Goal: Find specific page/section: Find specific page/section

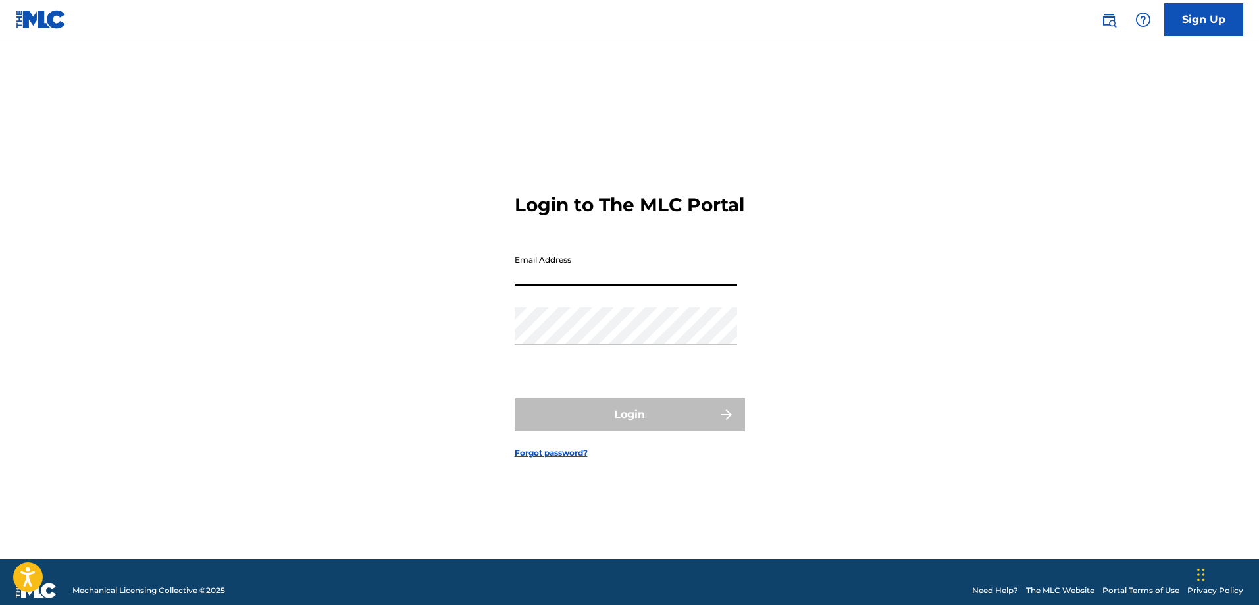
click at [607, 286] on input "Email Address" at bounding box center [626, 267] width 223 height 38
type input "[EMAIL_ADDRESS][DOMAIN_NAME]"
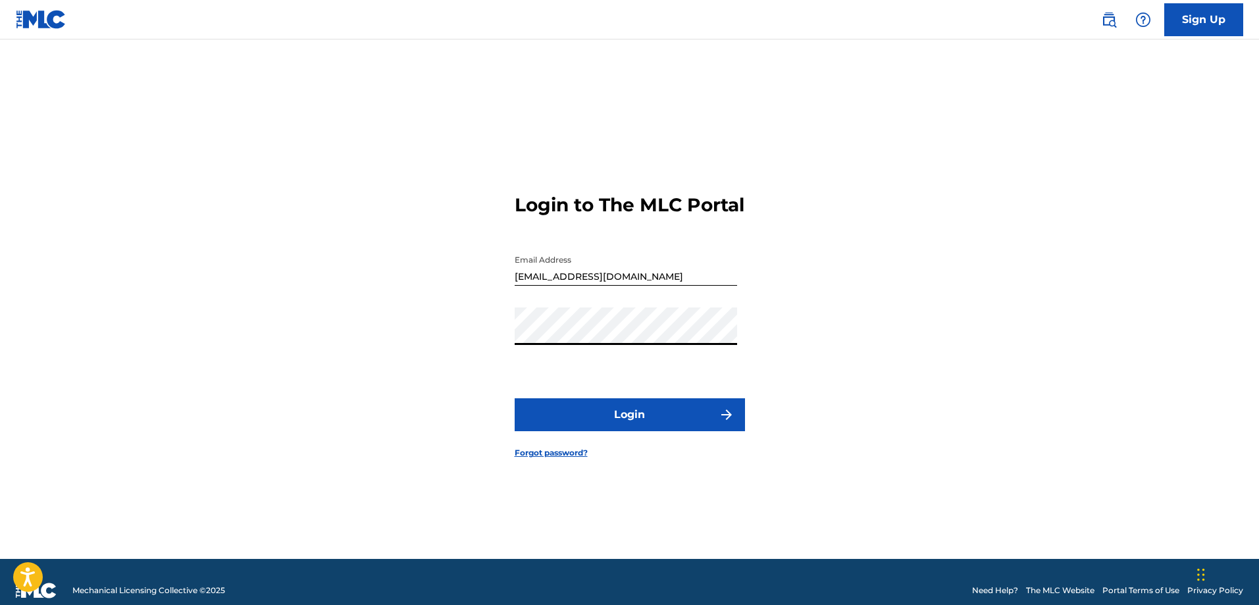
click at [633, 426] on button "Login" at bounding box center [630, 414] width 230 height 33
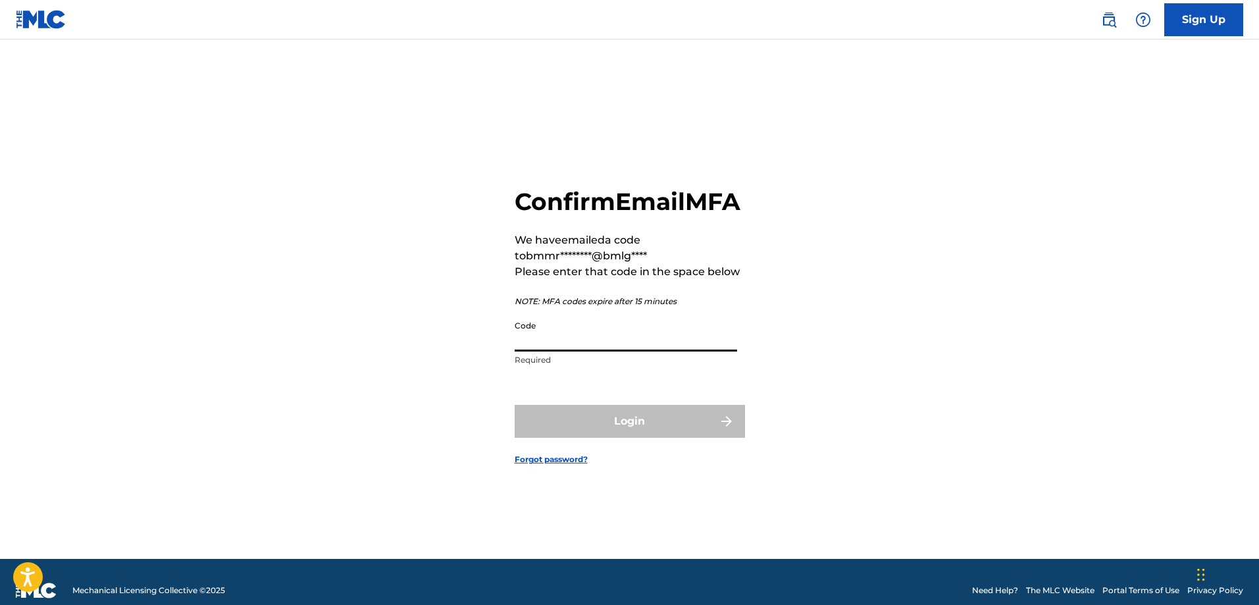
click at [608, 352] on input "Code" at bounding box center [626, 333] width 223 height 38
paste input "649604"
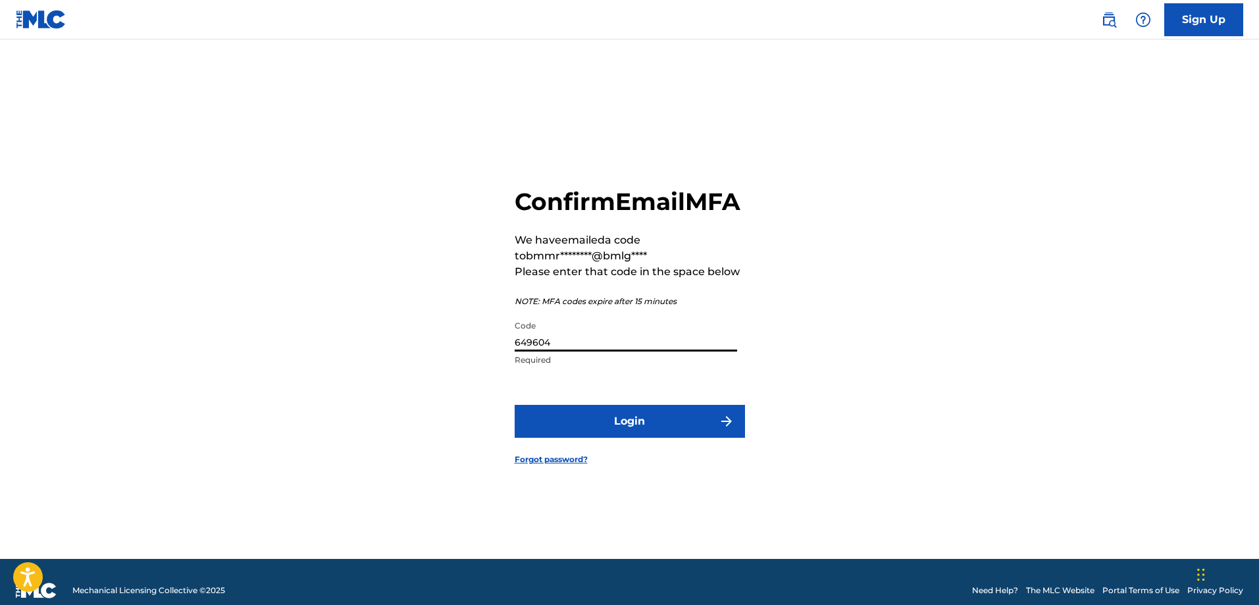
type input "649604"
click at [628, 437] on button "Login" at bounding box center [630, 421] width 230 height 33
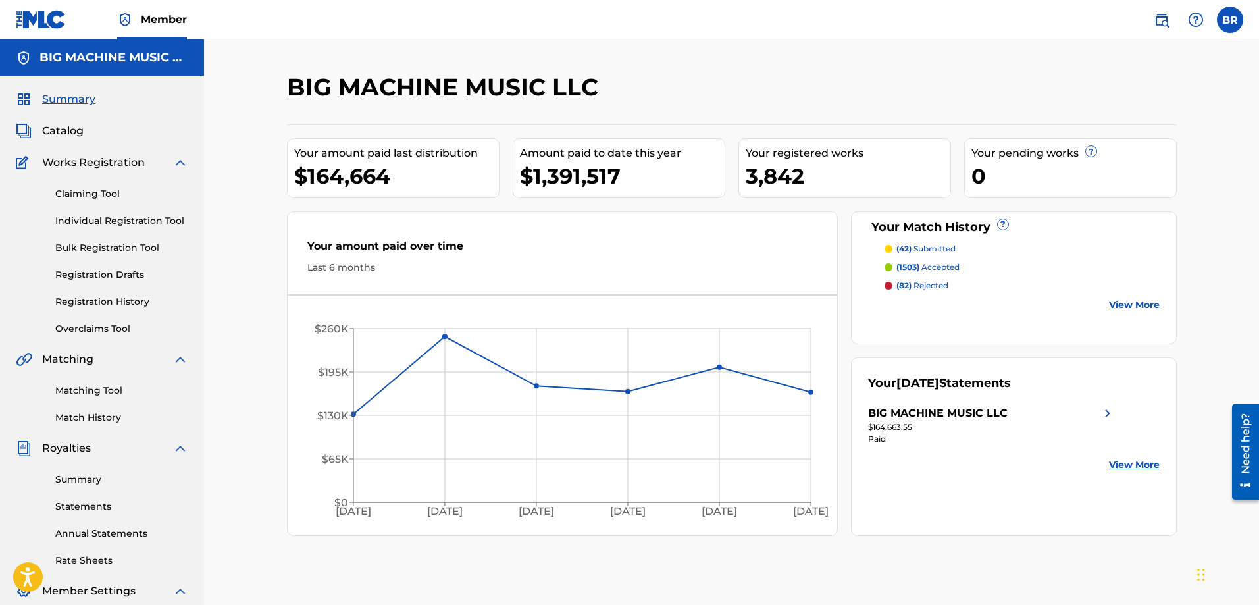
click at [62, 128] on span "Catalog" at bounding box center [62, 131] width 41 height 16
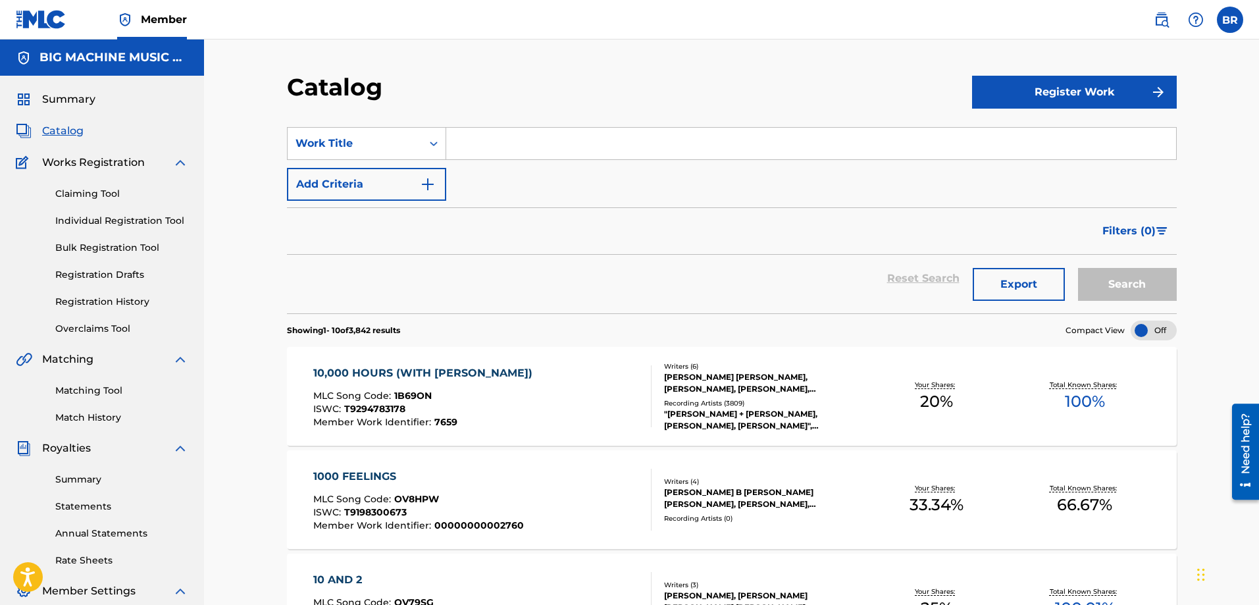
click at [543, 145] on input "Search Form" at bounding box center [811, 144] width 730 height 32
paste input "CASINO"
click at [1125, 269] on button "Search" at bounding box center [1127, 284] width 99 height 33
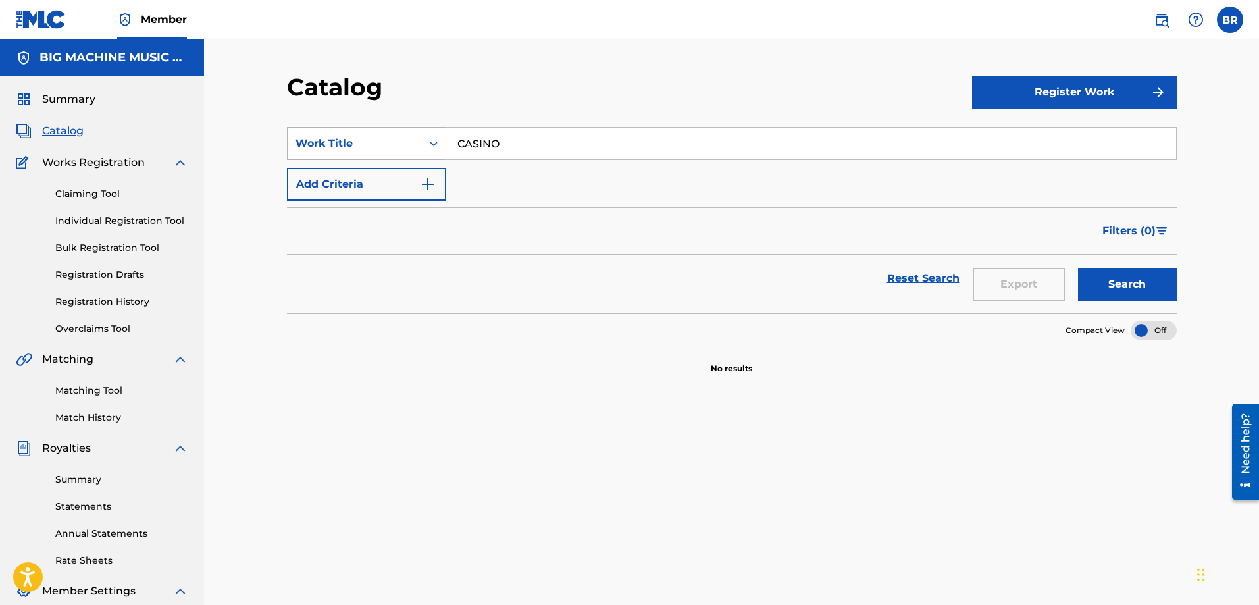
drag, startPoint x: 567, startPoint y: 154, endPoint x: 388, endPoint y: 151, distance: 179.1
click at [388, 151] on div "SearchWithCriteria6139e093-d828-4b01-b002-e65019f71951 Work Title CASINO" at bounding box center [732, 143] width 890 height 33
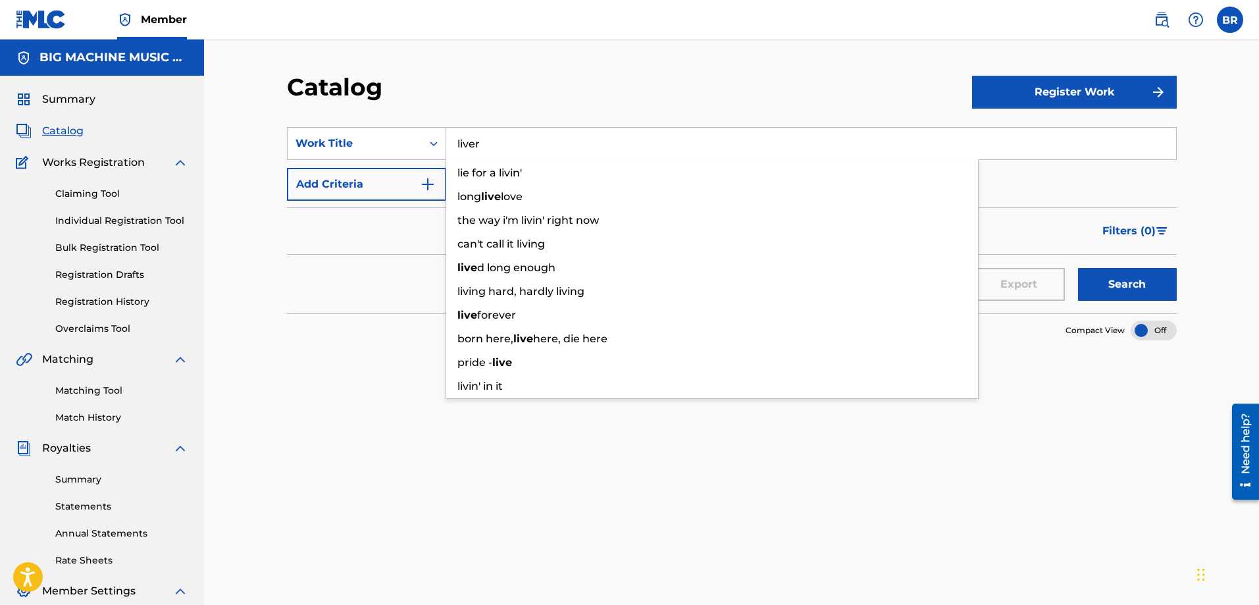
type input "liver"
click at [1078, 268] on button "Search" at bounding box center [1127, 284] width 99 height 33
